Goal: Task Accomplishment & Management: Manage account settings

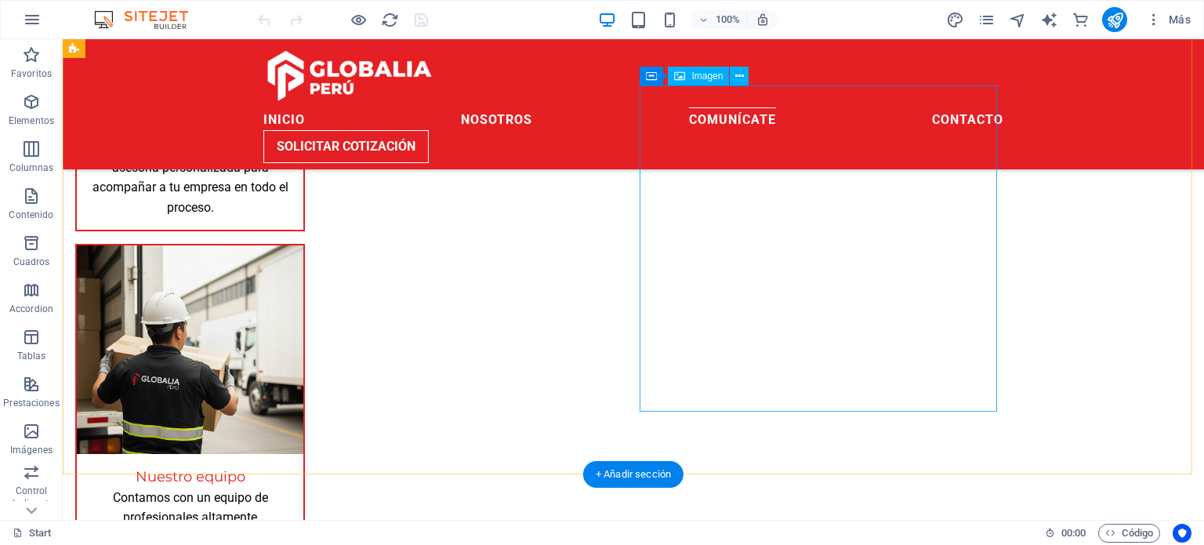
scroll to position [1664, 0]
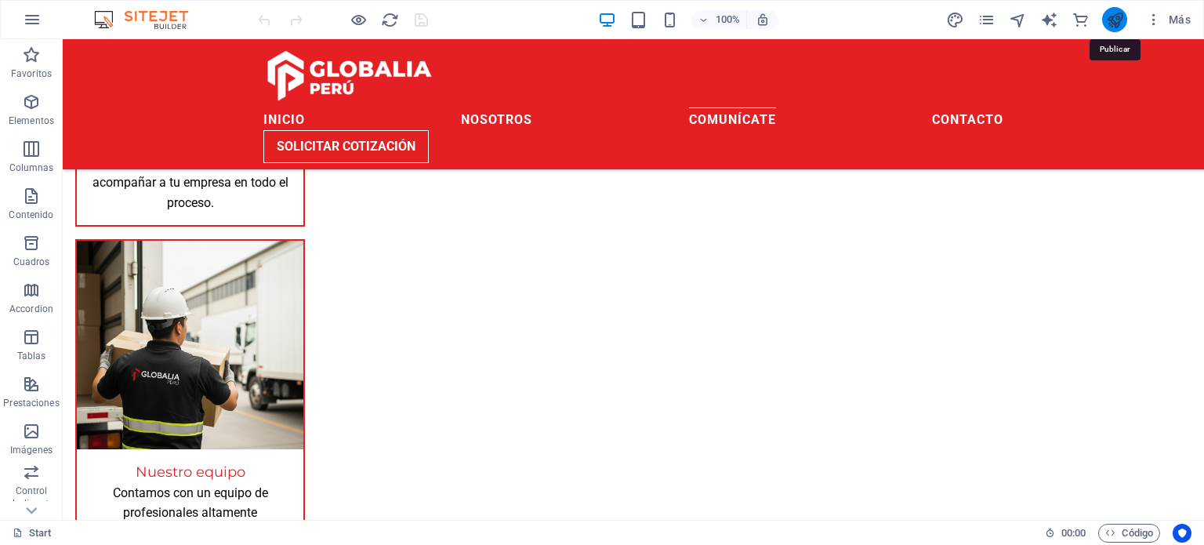
click at [1117, 24] on icon "publish" at bounding box center [1115, 20] width 18 height 18
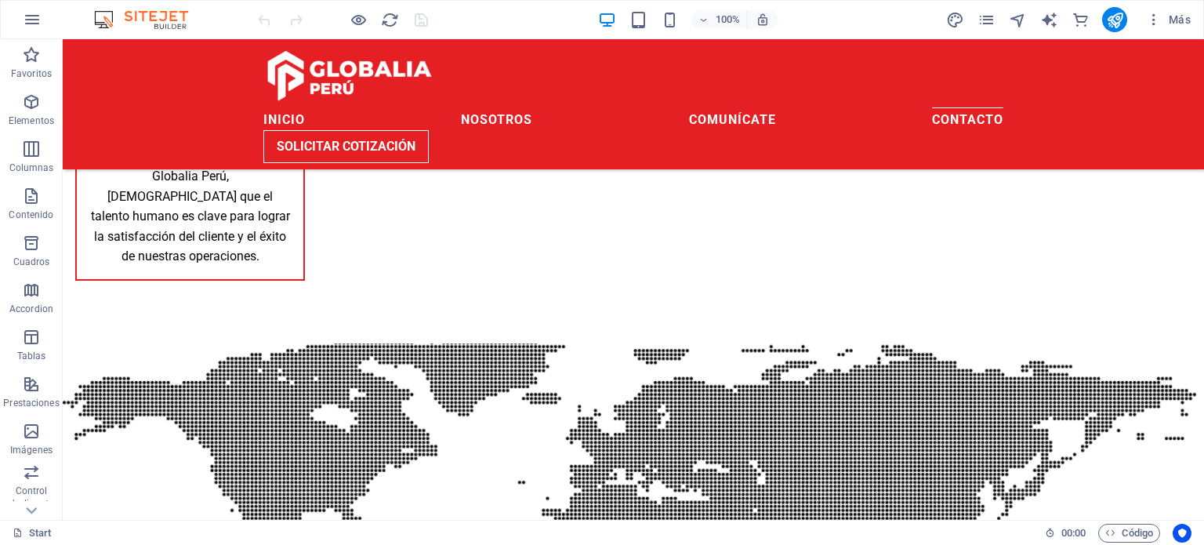
scroll to position [1994, 0]
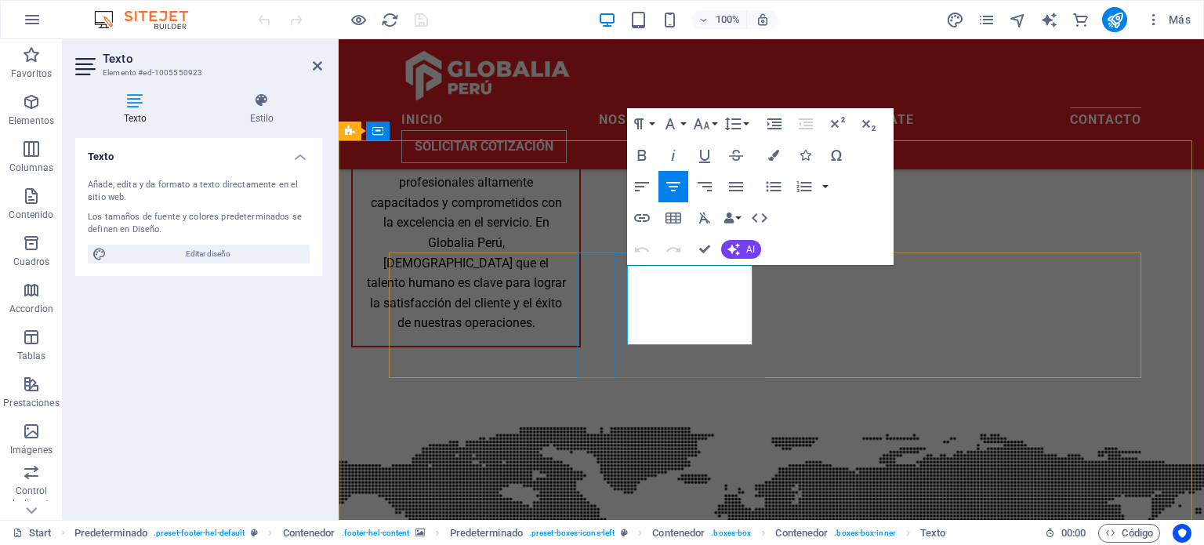
drag, startPoint x: 675, startPoint y: 343, endPoint x: 627, endPoint y: 319, distance: 53.7
click at [672, 187] on icon "button" at bounding box center [673, 186] width 19 height 19
click at [982, 250] on div "Icono" at bounding box center [1008, 243] width 53 height 19
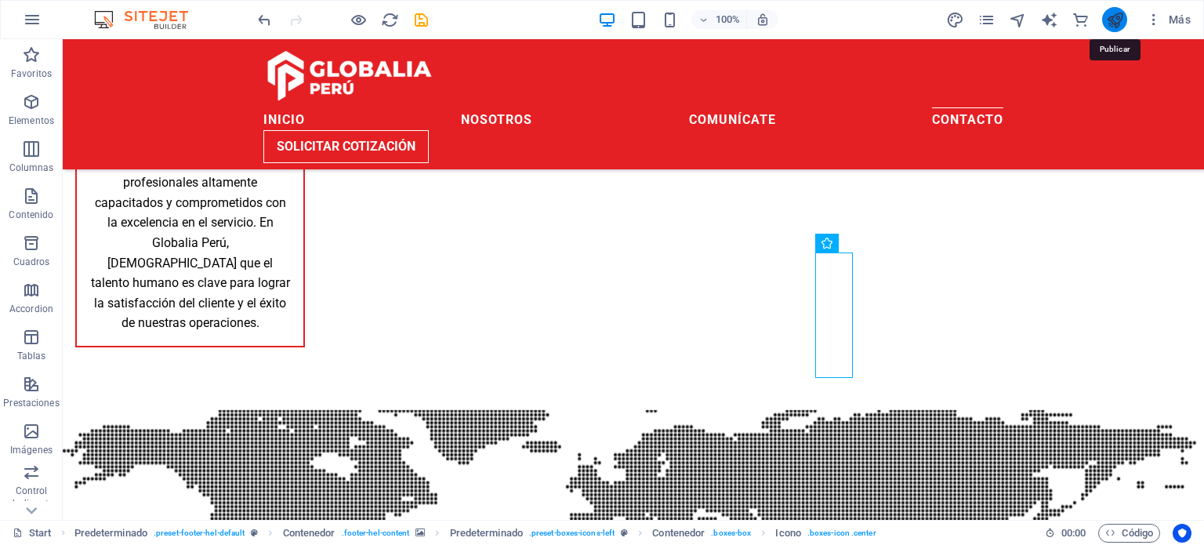
click at [1117, 14] on icon "publish" at bounding box center [1115, 20] width 18 height 18
checkbox input "false"
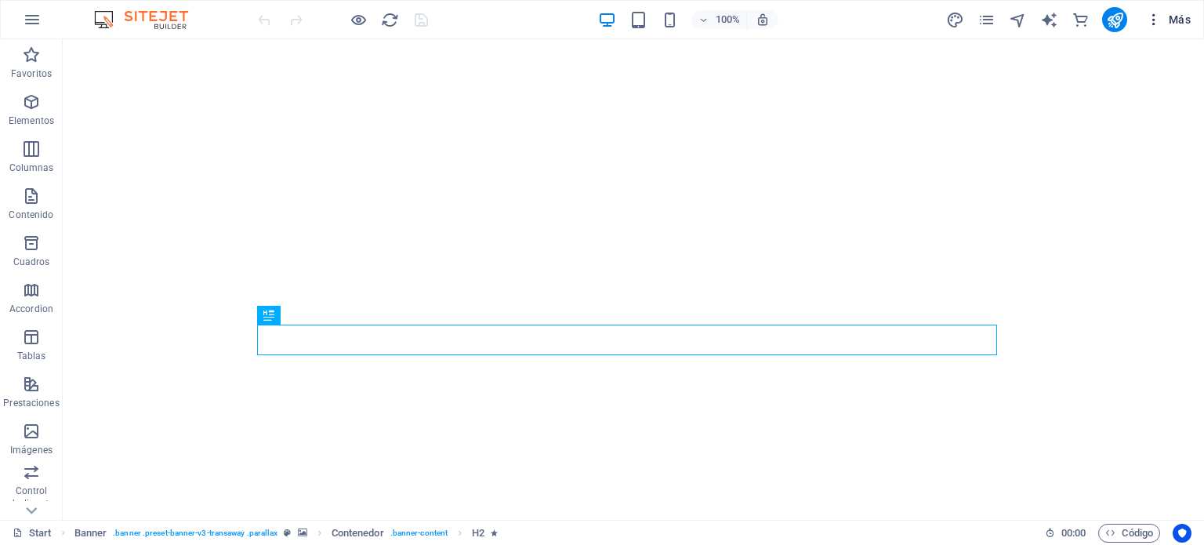
click at [1157, 18] on icon "button" at bounding box center [1154, 20] width 16 height 16
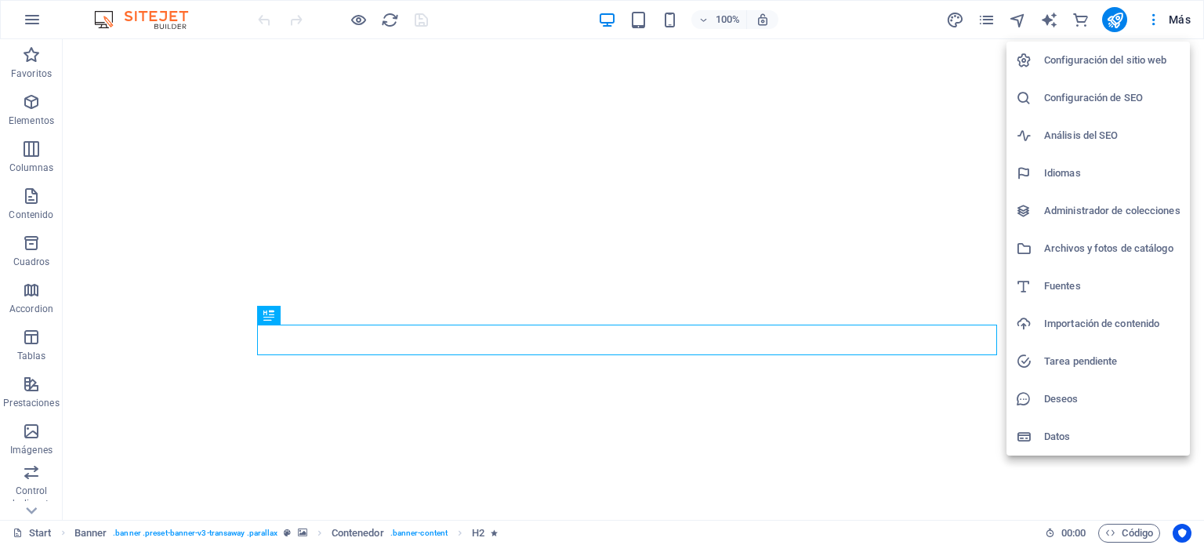
click at [1174, 15] on div at bounding box center [602, 272] width 1204 height 545
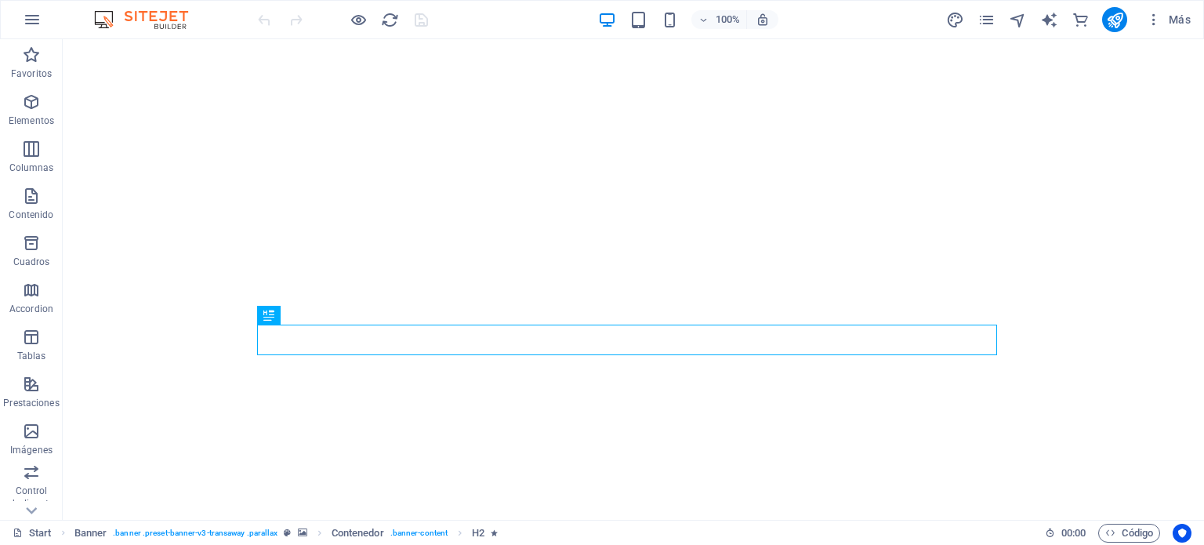
click at [1167, 18] on span "Más" at bounding box center [1168, 20] width 45 height 16
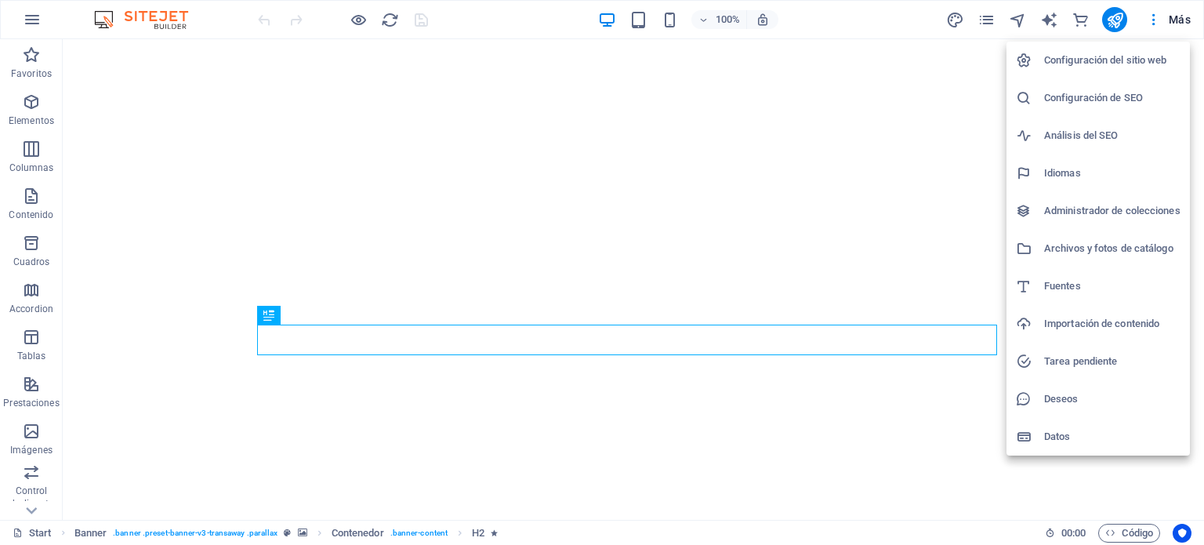
click at [1153, 21] on div at bounding box center [602, 272] width 1204 height 545
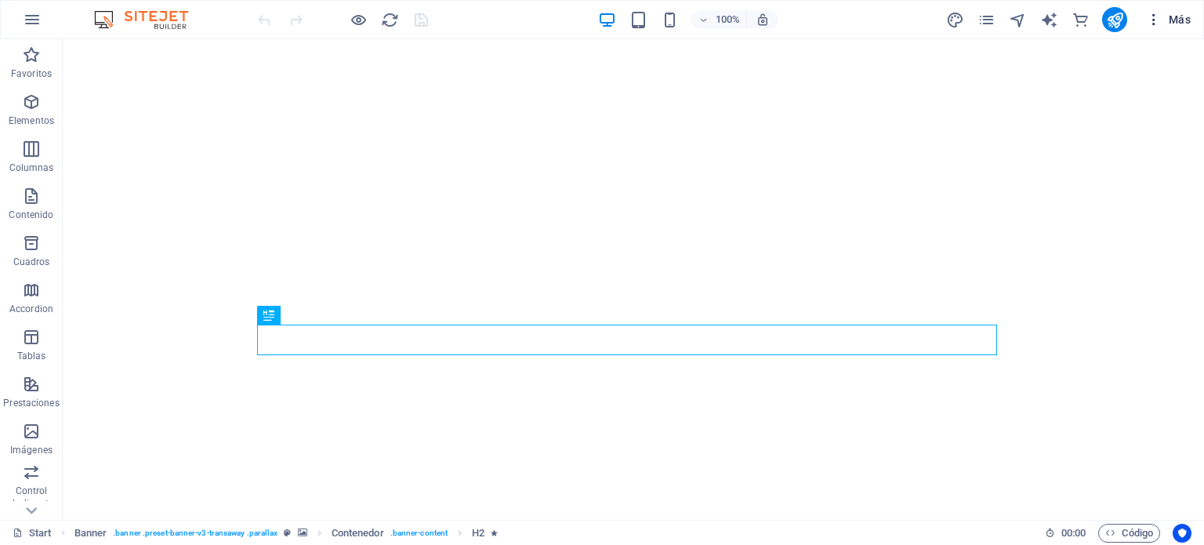
click at [1154, 18] on icon "button" at bounding box center [1154, 20] width 16 height 16
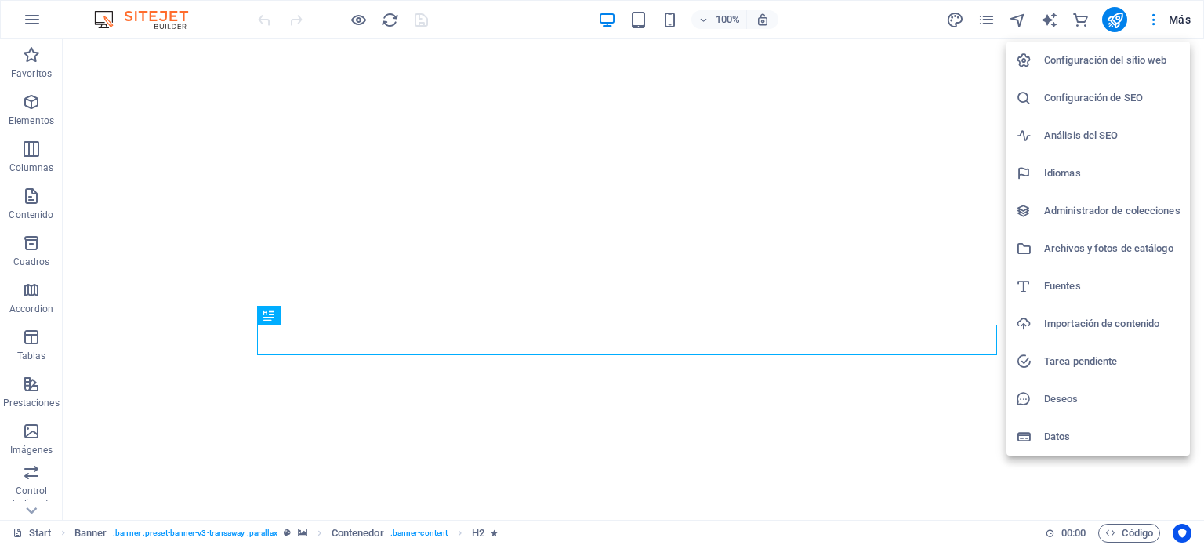
click at [1094, 94] on h6 "Configuración de SEO" at bounding box center [1113, 98] width 136 height 19
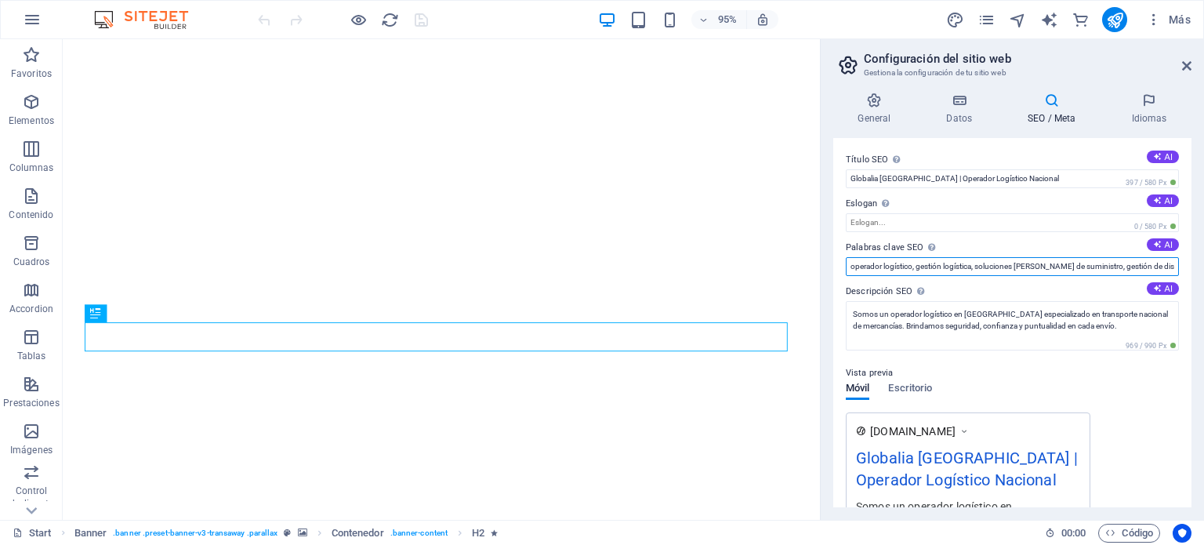
click at [1006, 269] on input "operador logístico, gestión logística, soluciones de cadena de suministro, gest…" at bounding box center [1012, 266] width 333 height 19
drag, startPoint x: 1105, startPoint y: 269, endPoint x: 1045, endPoint y: 271, distance: 60.4
click at [1045, 271] on input "operador logístico, gestión logística, soluciones de cadena de suministro, gest…" at bounding box center [1012, 266] width 333 height 19
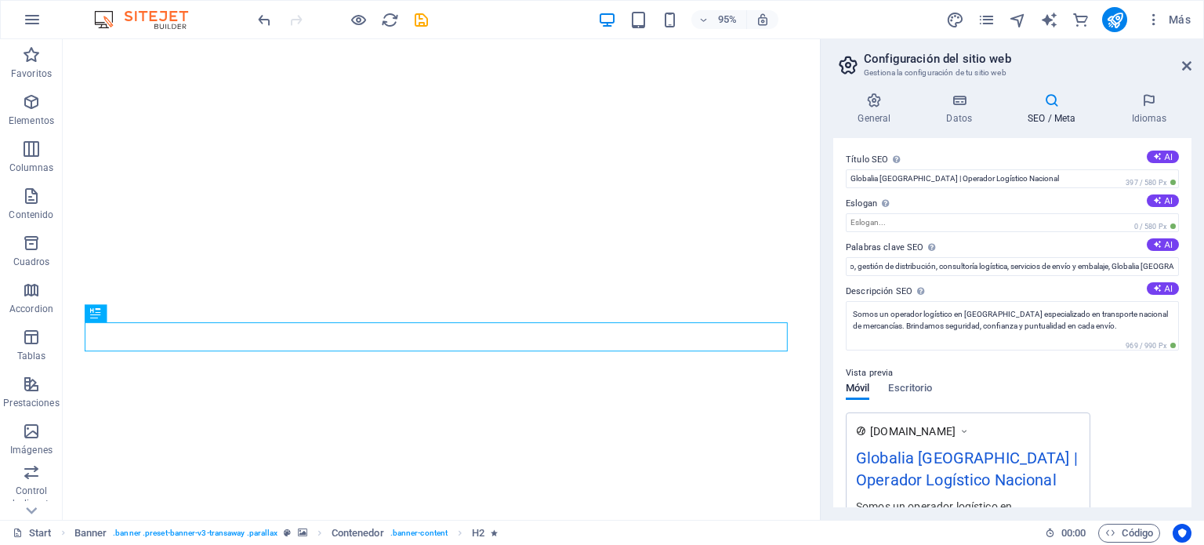
click at [1084, 279] on div "Título SEO El título de tu sitio web. Elige algo que destaque en los resultados…" at bounding box center [1013, 322] width 358 height 369
click at [852, 270] on input "operador logístico, gestión logística, soluciones de cadena de suministro, gest…" at bounding box center [1012, 266] width 333 height 19
type input "Globalia Peru, operador logístico, gestión logística, soluciones de cadena de s…"
click at [417, 18] on icon "save" at bounding box center [421, 20] width 18 height 18
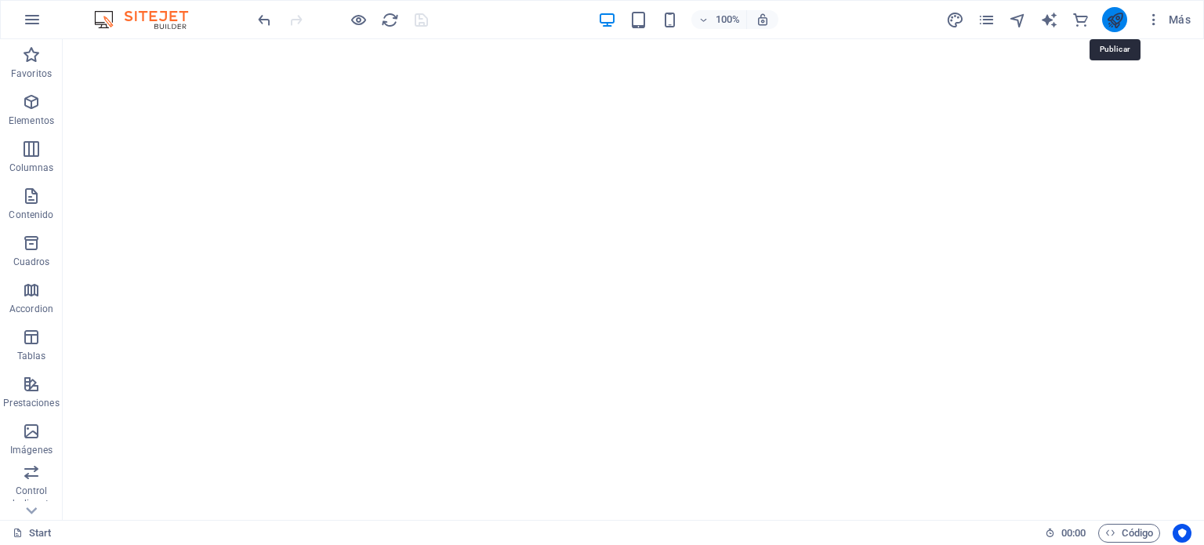
click at [1110, 26] on icon "publish" at bounding box center [1115, 20] width 18 height 18
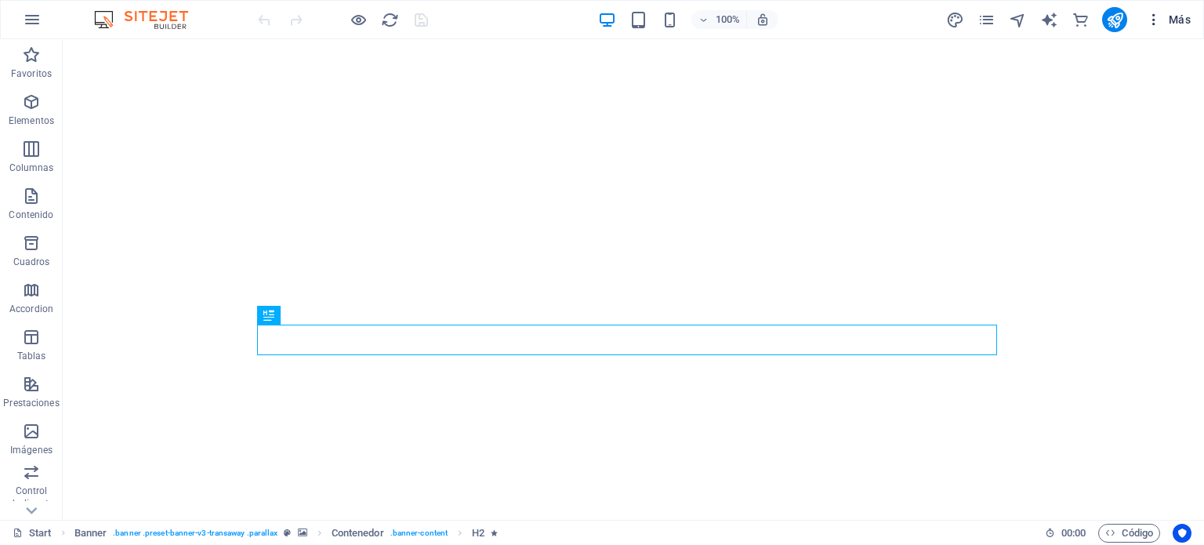
click at [1161, 12] on icon "button" at bounding box center [1154, 20] width 16 height 16
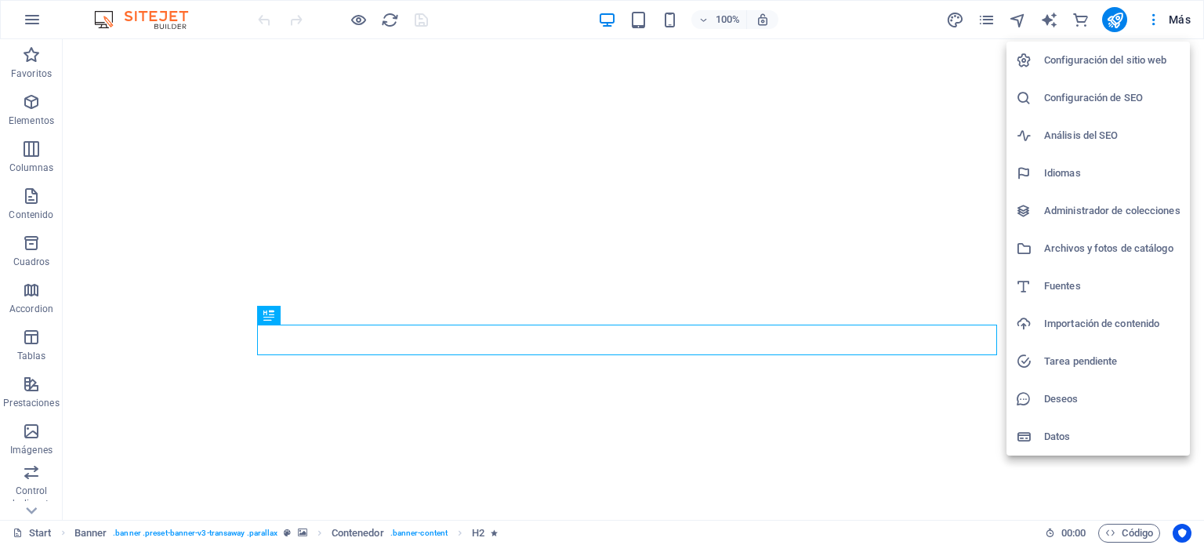
click at [1120, 140] on h6 "Análisis del SEO" at bounding box center [1113, 135] width 136 height 19
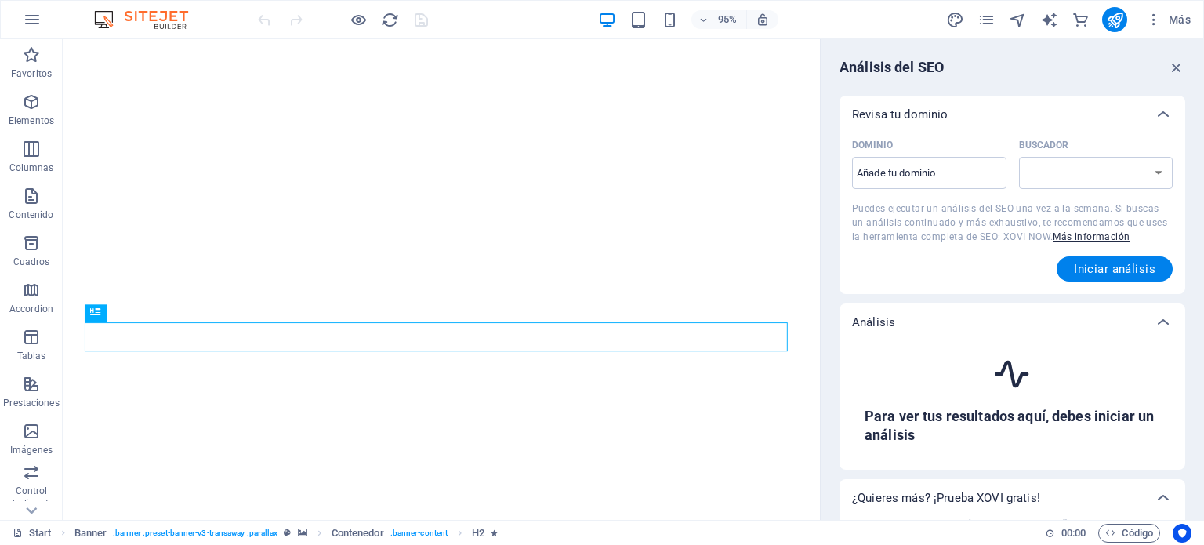
select select "google.com"
click at [1179, 70] on icon "button" at bounding box center [1176, 67] width 17 height 17
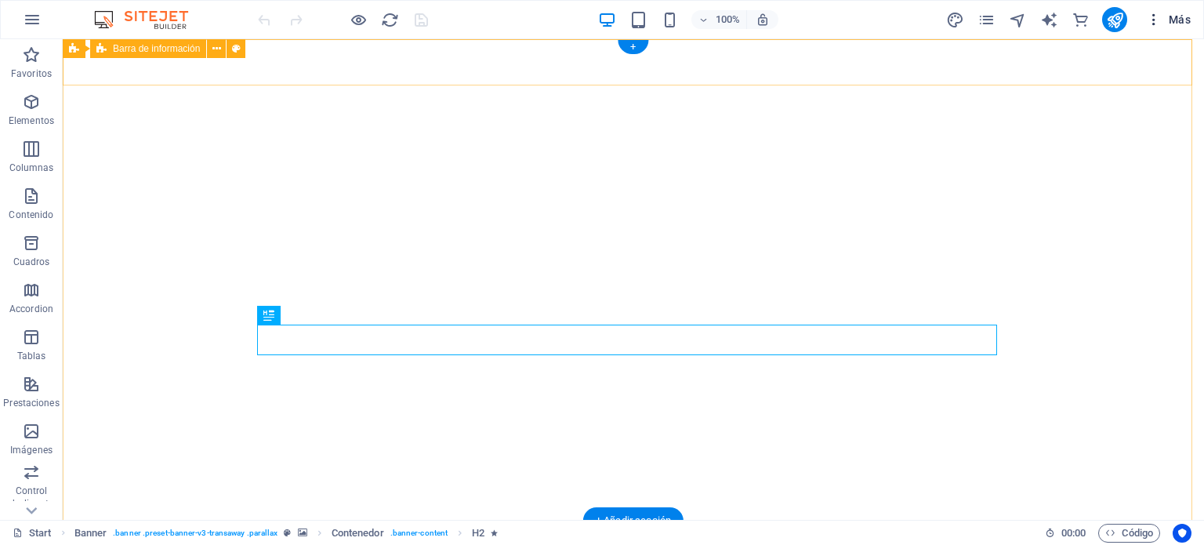
click at [1161, 30] on button "Más" at bounding box center [1168, 19] width 57 height 25
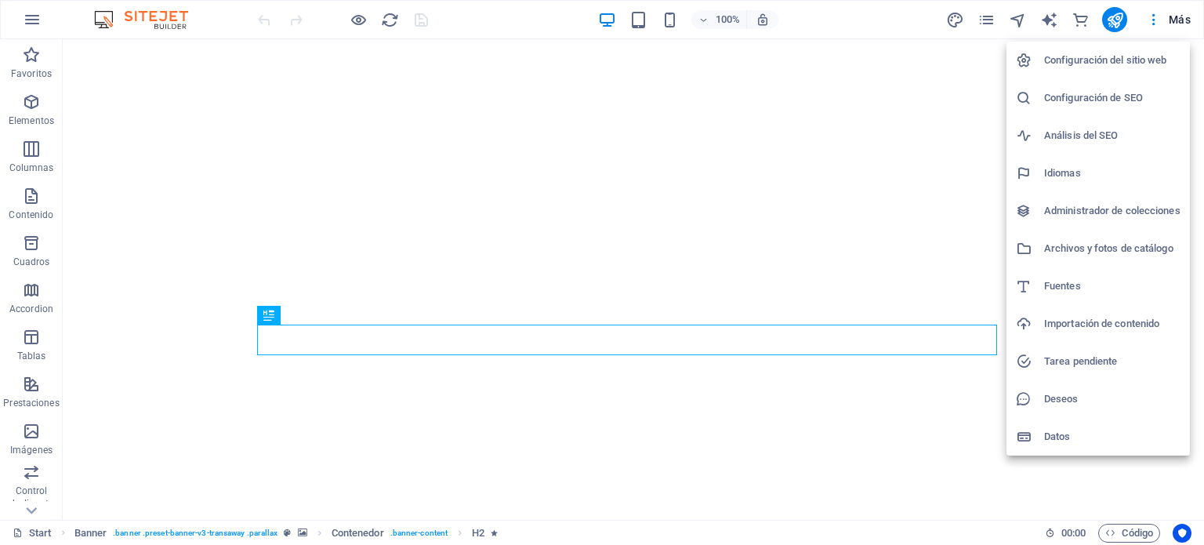
click at [1121, 104] on h6 "Configuración de SEO" at bounding box center [1113, 98] width 136 height 19
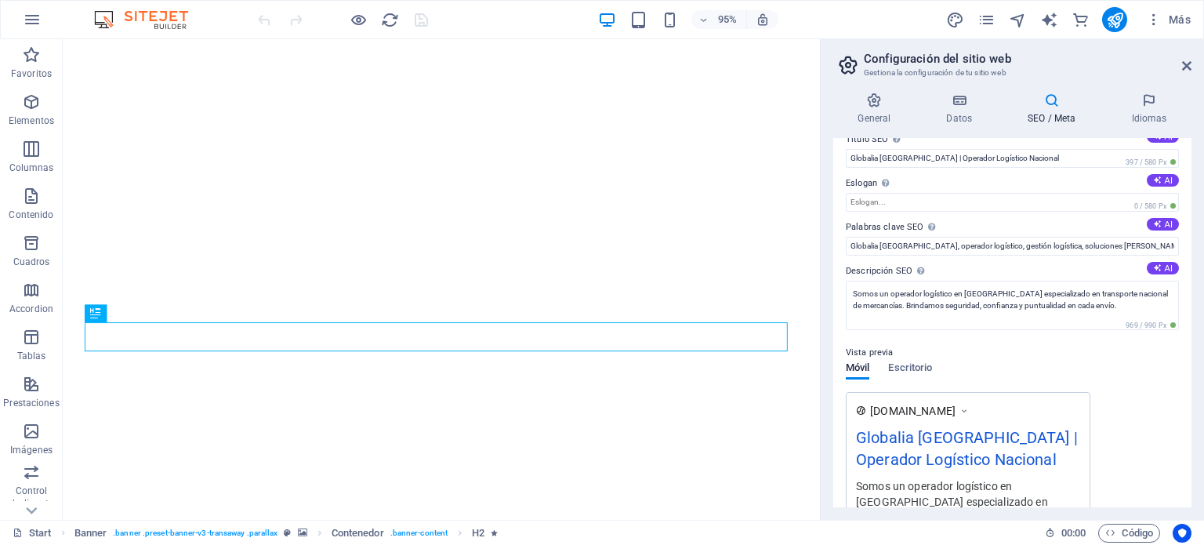
scroll to position [31, 0]
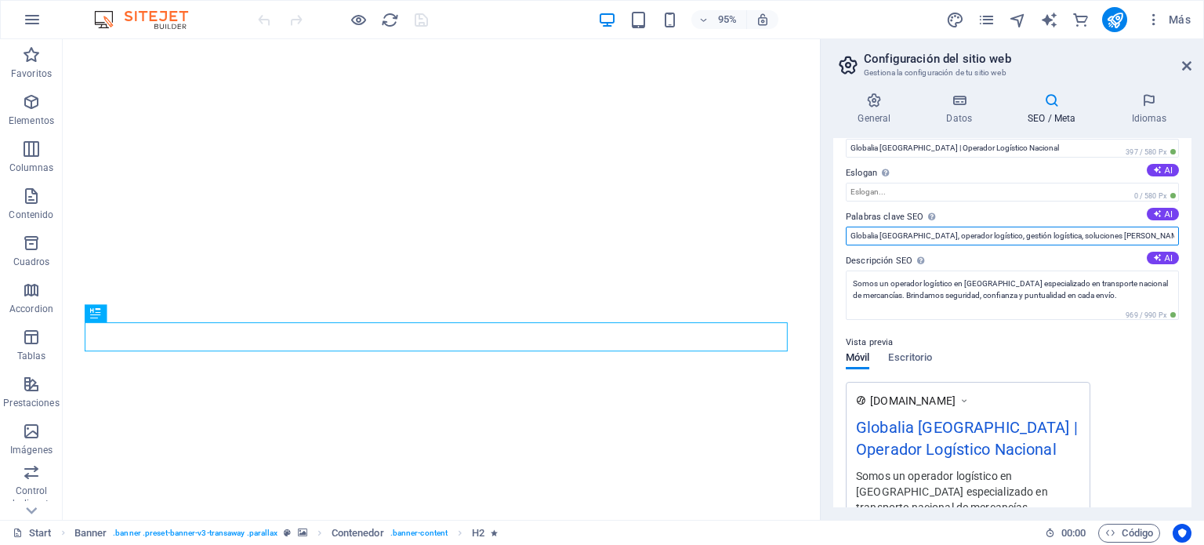
click at [884, 238] on input "Globalia Peru, operador logístico, gestión logística, soluciones de cadena de s…" at bounding box center [1012, 236] width 333 height 19
click at [919, 239] on input "Globalia Peru, operador logístico, gestión logística, soluciones de cadena de s…" at bounding box center [1012, 236] width 333 height 19
drag, startPoint x: 939, startPoint y: 238, endPoint x: 1204, endPoint y: 239, distance: 264.3
click at [1204, 239] on div "General Datos SEO / Meta Idiomas Nombre del sitio web globaliaperu.com Logo Arr…" at bounding box center [1012, 300] width 383 height 440
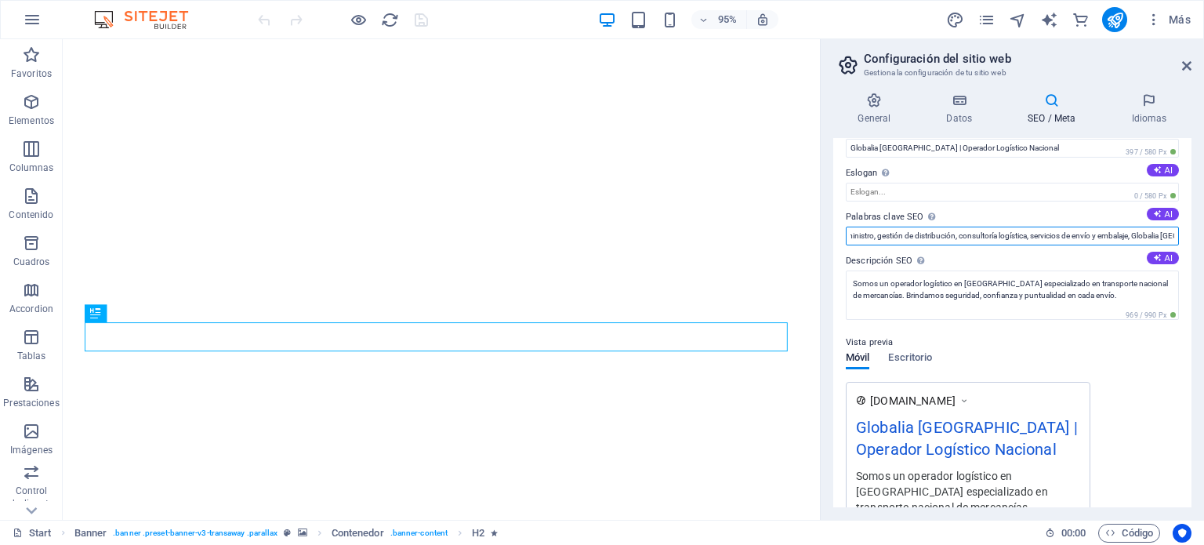
click at [1124, 238] on input "Globalia Peru, operador logístico, gestión logística, soluciones de cadena de s…" at bounding box center [1012, 236] width 333 height 19
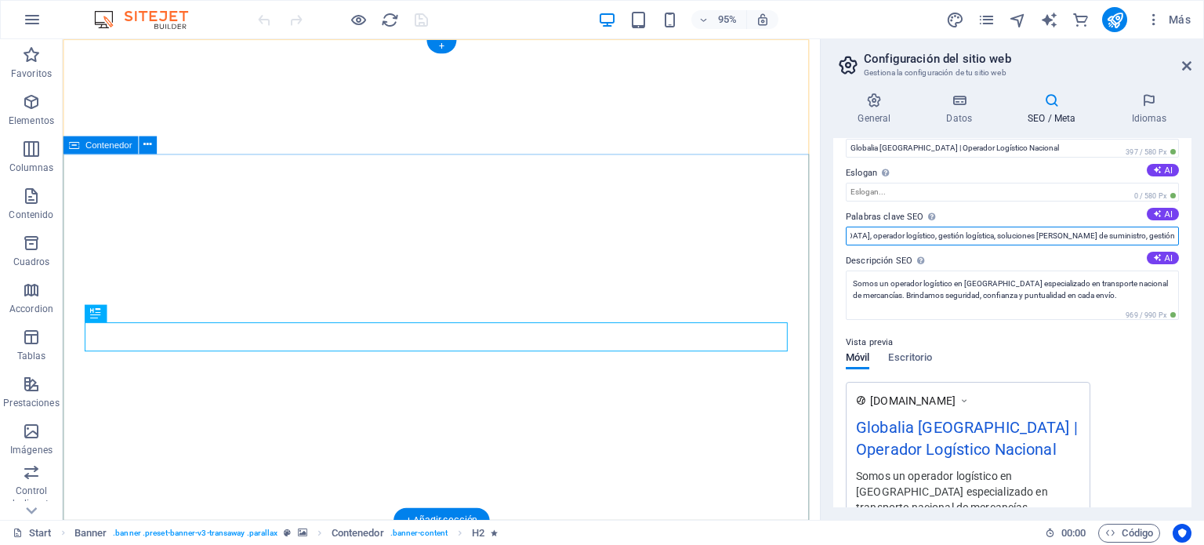
scroll to position [0, 0]
drag, startPoint x: 1234, startPoint y: 274, endPoint x: 798, endPoint y: 258, distance: 436.3
